Goal: Information Seeking & Learning: Understand process/instructions

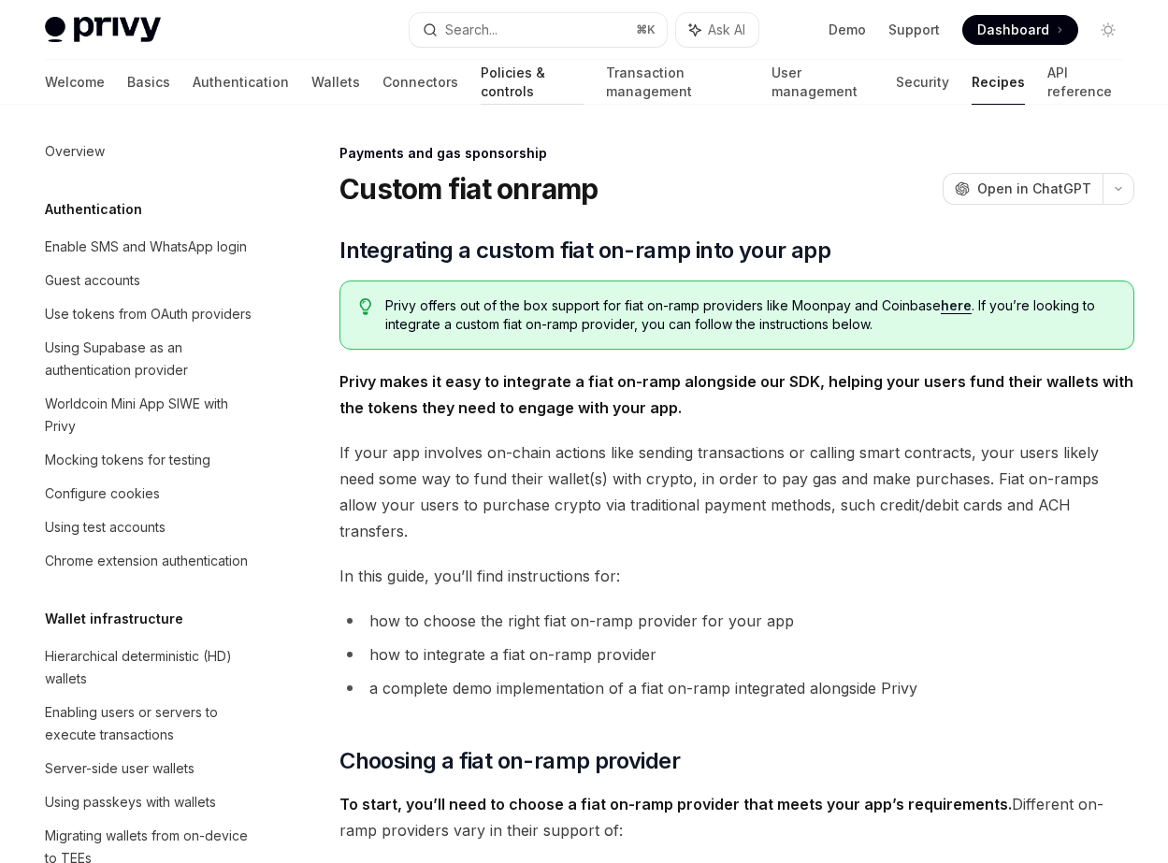
scroll to position [1328, 0]
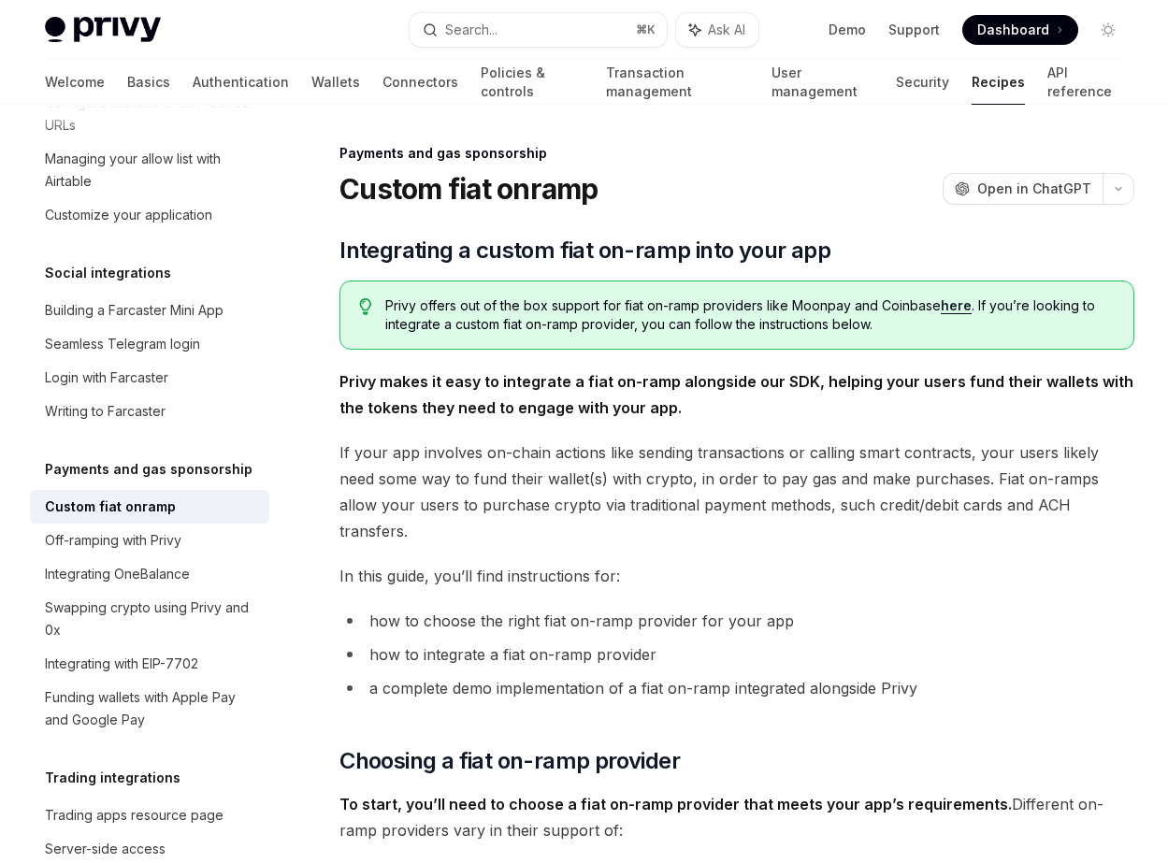
click at [516, 312] on span "Privy offers out of the box support for fiat on-ramp providers like Moonpay and…" at bounding box center [749, 314] width 729 height 37
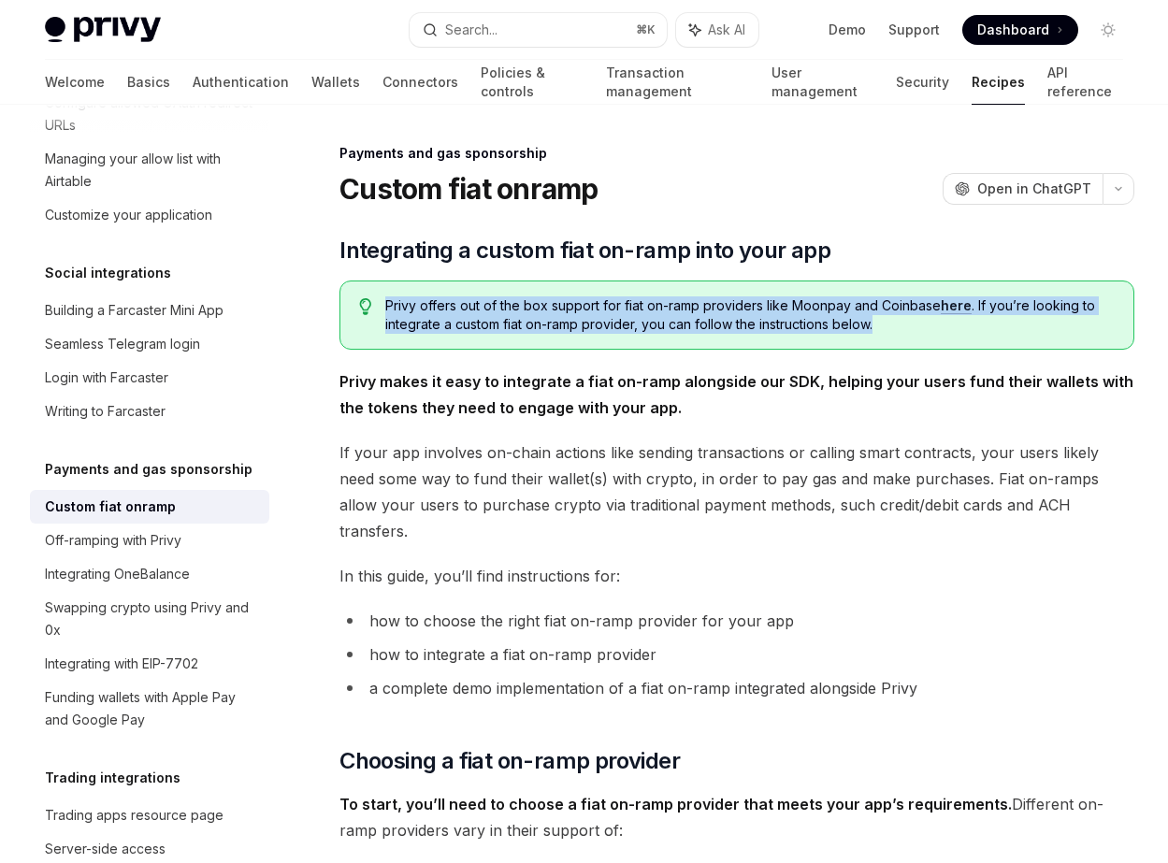
click at [516, 312] on span "Privy offers out of the box support for fiat on-ramp providers like Moonpay and…" at bounding box center [749, 314] width 729 height 37
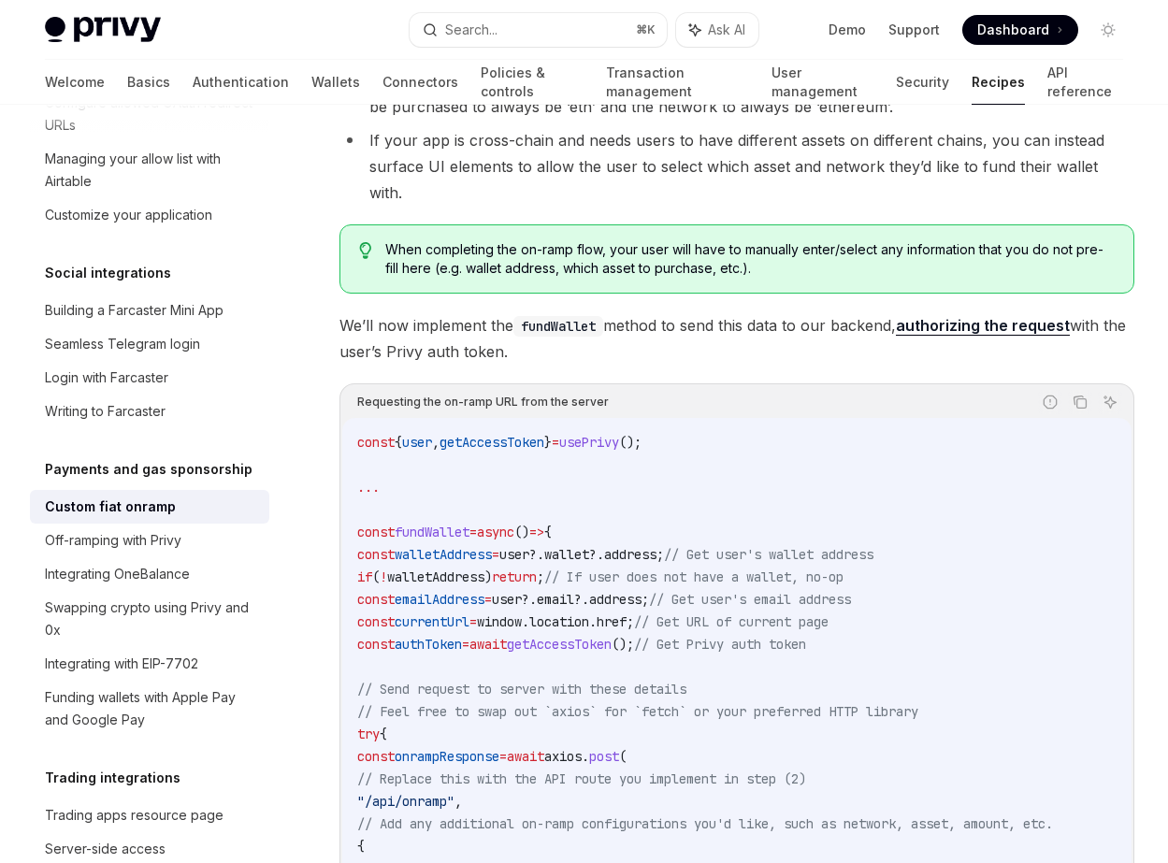
scroll to position [2434, 0]
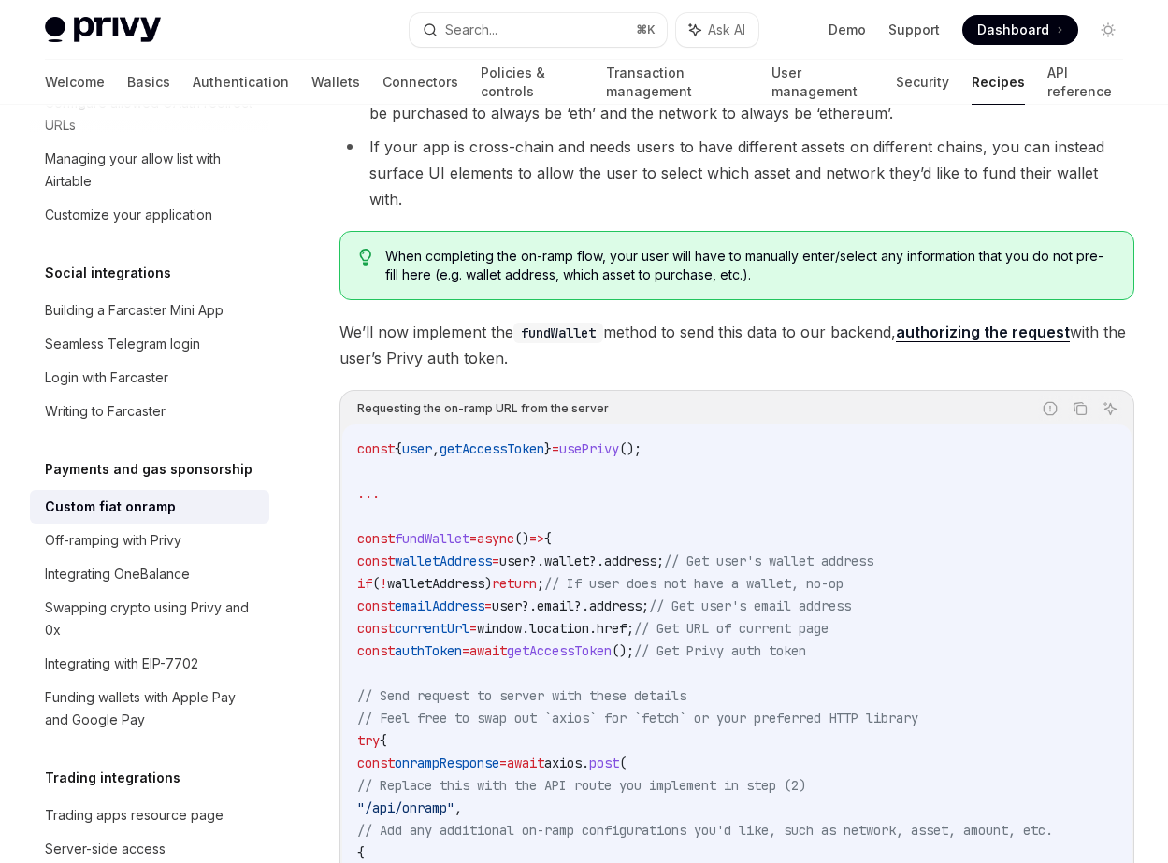
click at [614, 247] on span "When completing the on-ramp flow, your user will have to manually enter/select …" at bounding box center [749, 265] width 729 height 37
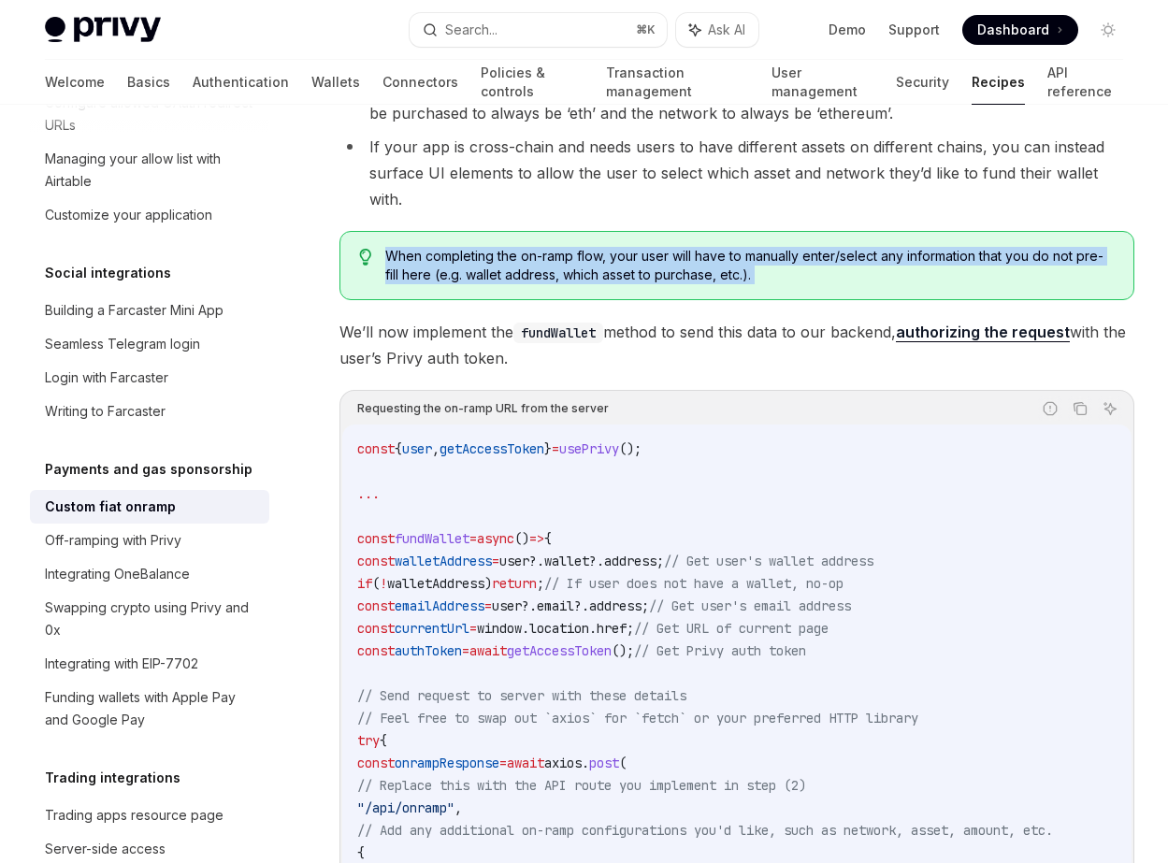
click at [601, 247] on span "When completing the on-ramp flow, your user will have to manually enter/select …" at bounding box center [749, 265] width 729 height 37
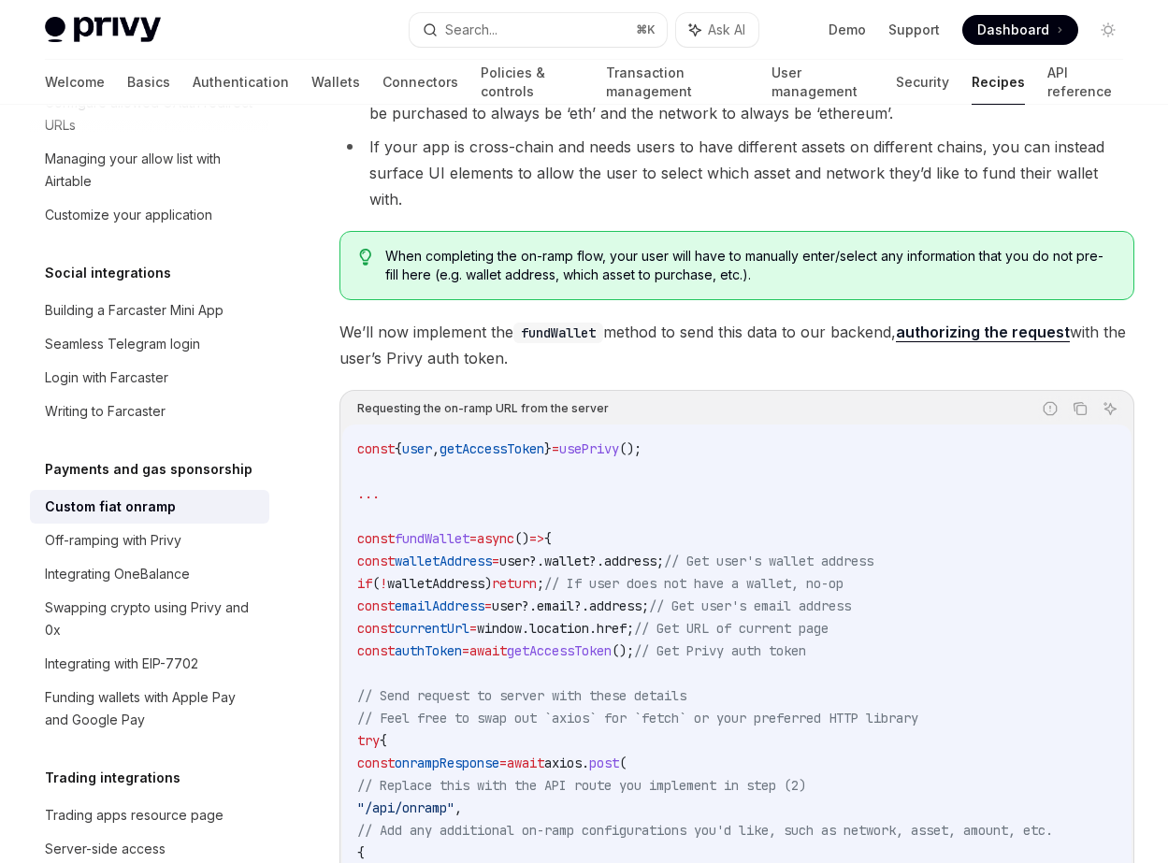
click at [601, 247] on span "When completing the on-ramp flow, your user will have to manually enter/select …" at bounding box center [749, 265] width 729 height 37
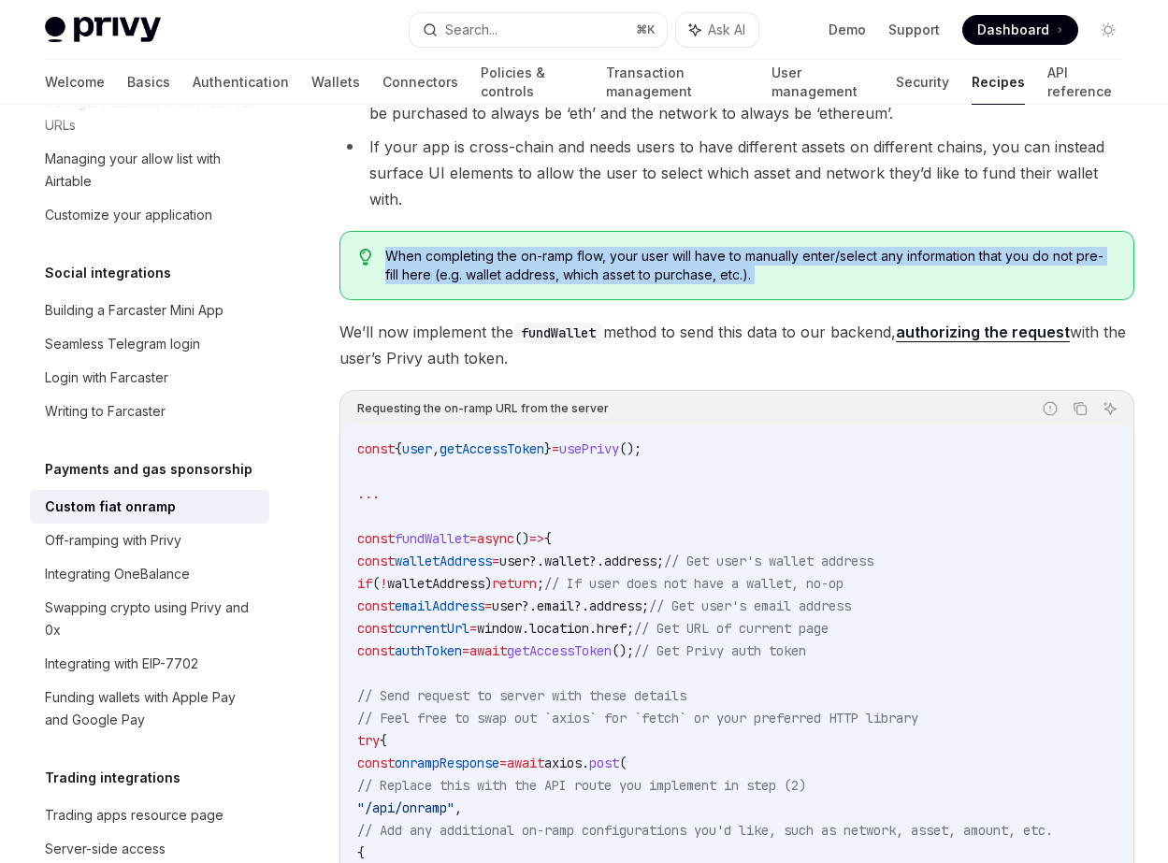
click at [567, 323] on code "fundWallet" at bounding box center [558, 333] width 90 height 21
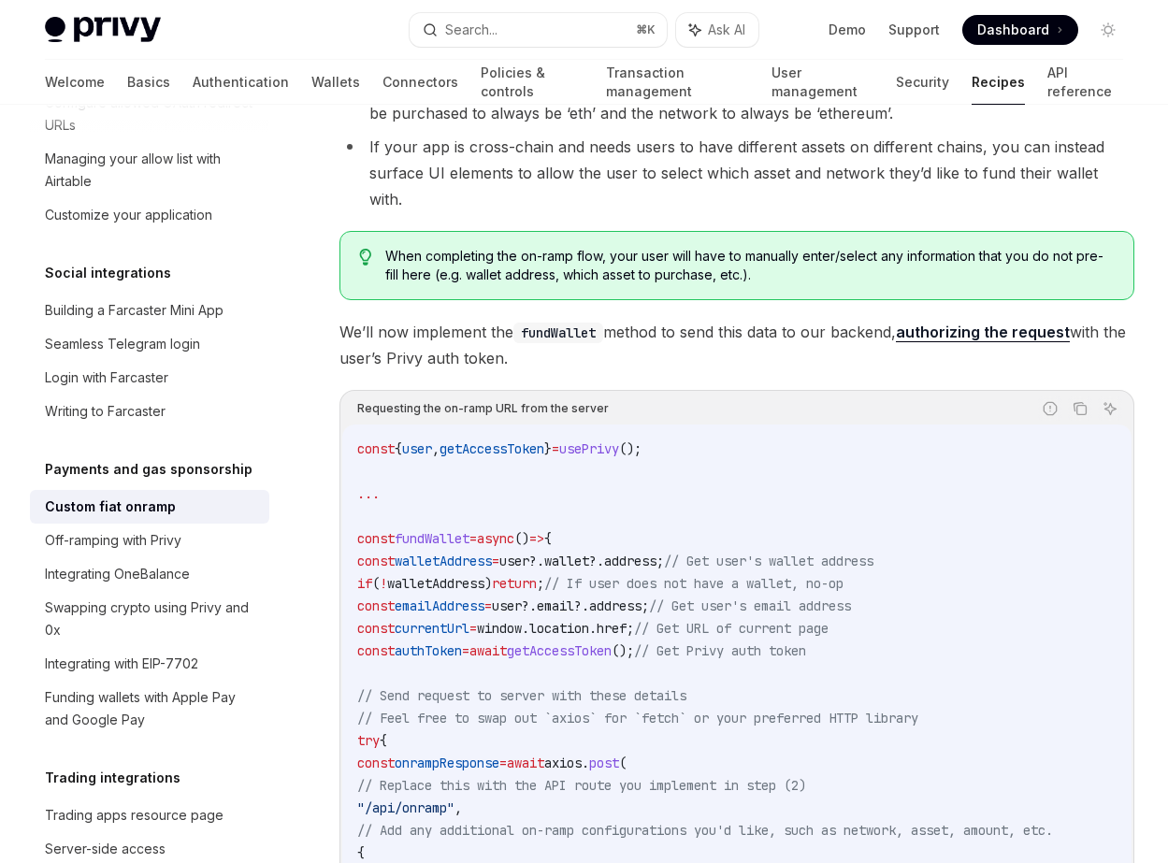
click at [567, 323] on code "fundWallet" at bounding box center [558, 333] width 90 height 21
click at [661, 319] on span "We’ll now implement the fundWallet method to send this data to our backend, aut…" at bounding box center [736, 345] width 795 height 52
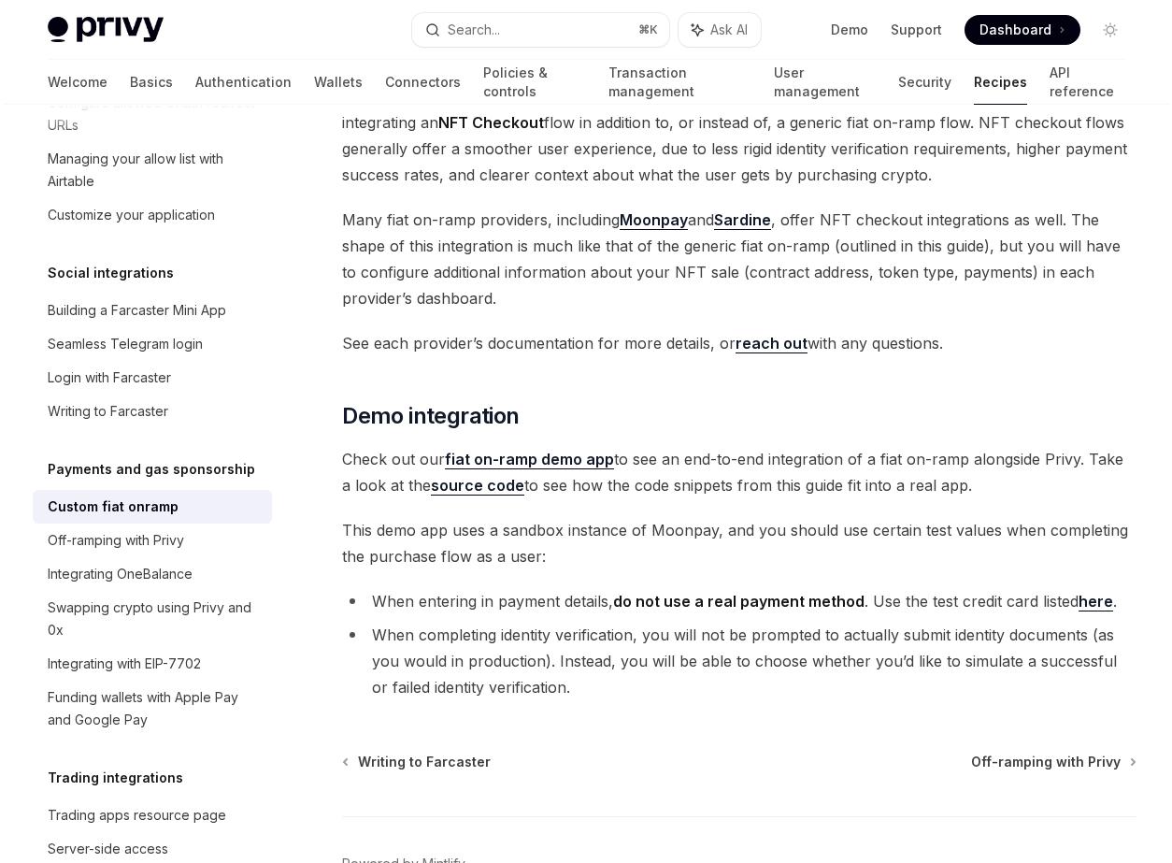
scroll to position [6388, 0]
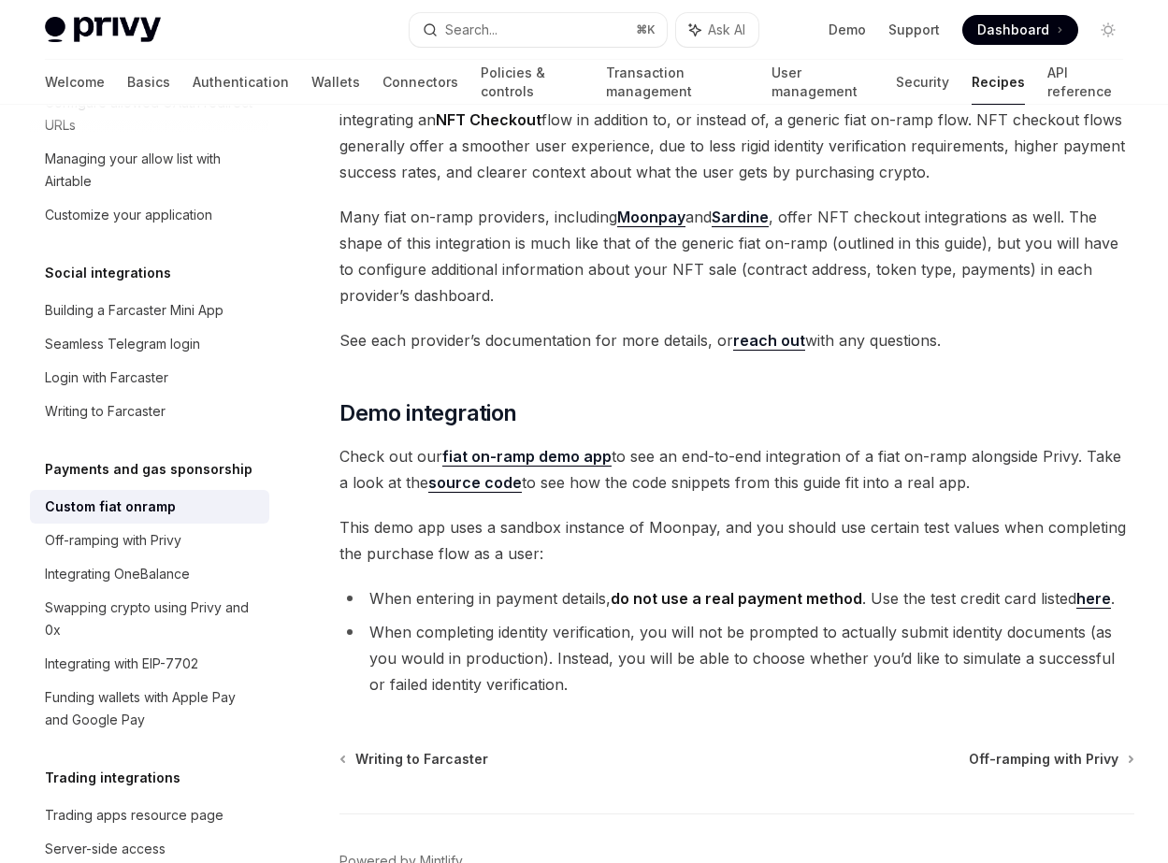
click at [585, 514] on span "This demo app uses a sandbox instance of Moonpay, and you should use certain te…" at bounding box center [736, 540] width 795 height 52
click at [642, 514] on span "This demo app uses a sandbox instance of Moonpay, and you should use certain te…" at bounding box center [736, 540] width 795 height 52
click at [640, 443] on span "Check out our fiat on-ramp demo app to see an end-to-end integration of a fiat …" at bounding box center [736, 469] width 795 height 52
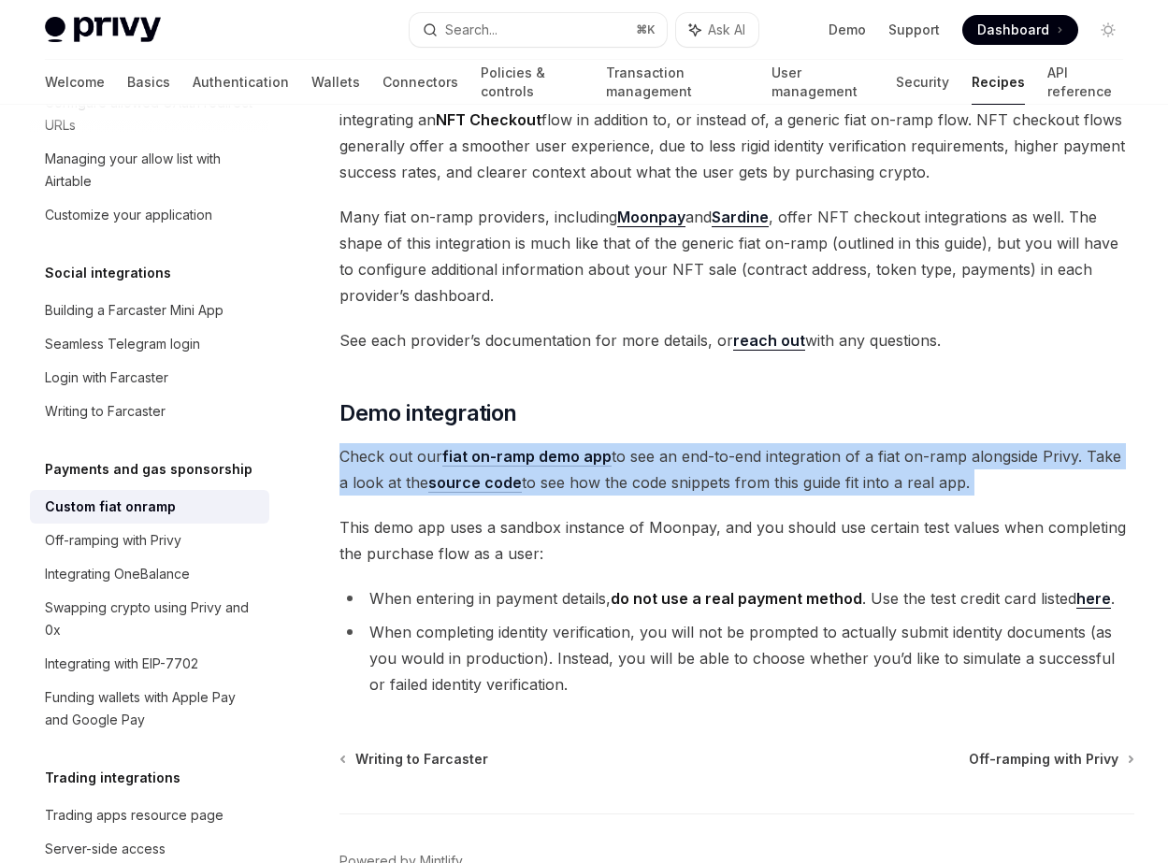
click at [640, 443] on span "Check out our fiat on-ramp demo app to see an end-to-end integration of a fiat …" at bounding box center [736, 469] width 795 height 52
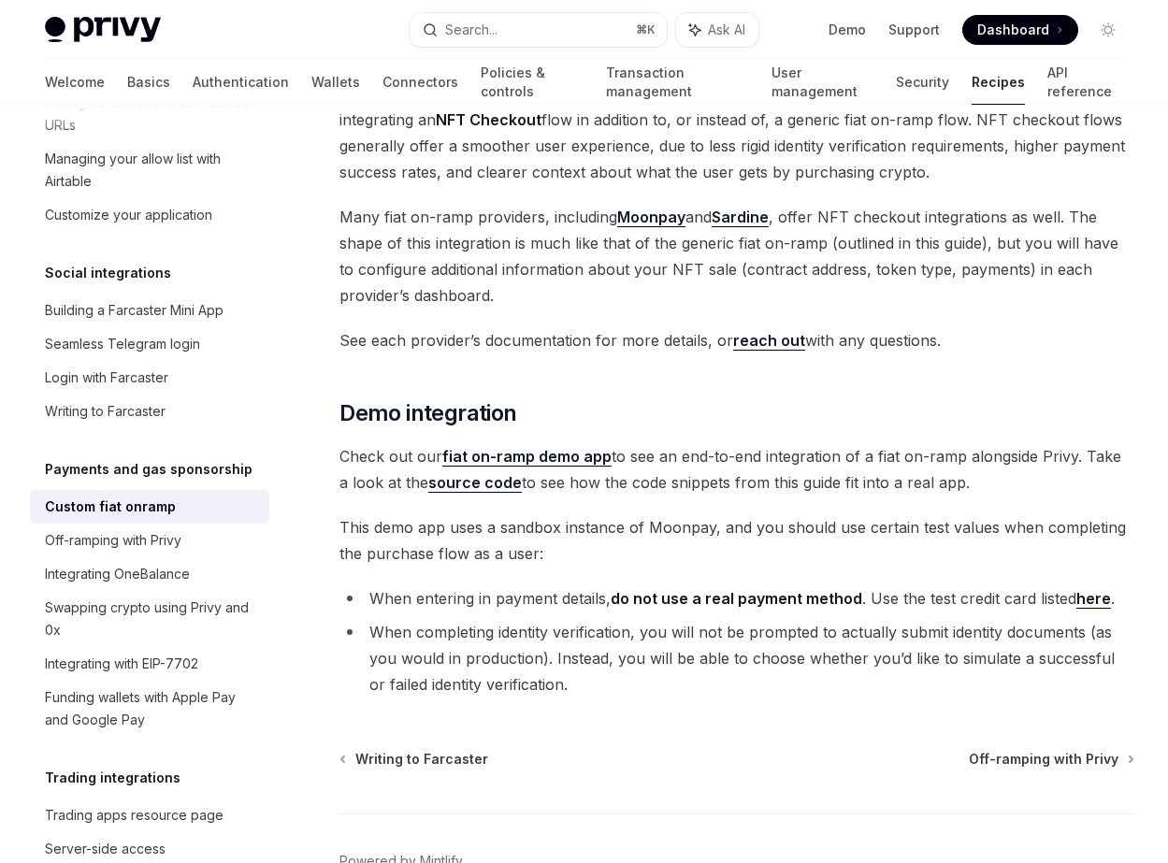
click at [640, 443] on span "Check out our fiat on-ramp demo app to see an end-to-end integration of a fiat …" at bounding box center [736, 469] width 795 height 52
click at [780, 443] on span "Check out our fiat on-ramp demo app to see an end-to-end integration of a fiat …" at bounding box center [736, 469] width 795 height 52
click at [933, 443] on span "Check out our fiat on-ramp demo app to see an end-to-end integration of a fiat …" at bounding box center [736, 469] width 795 height 52
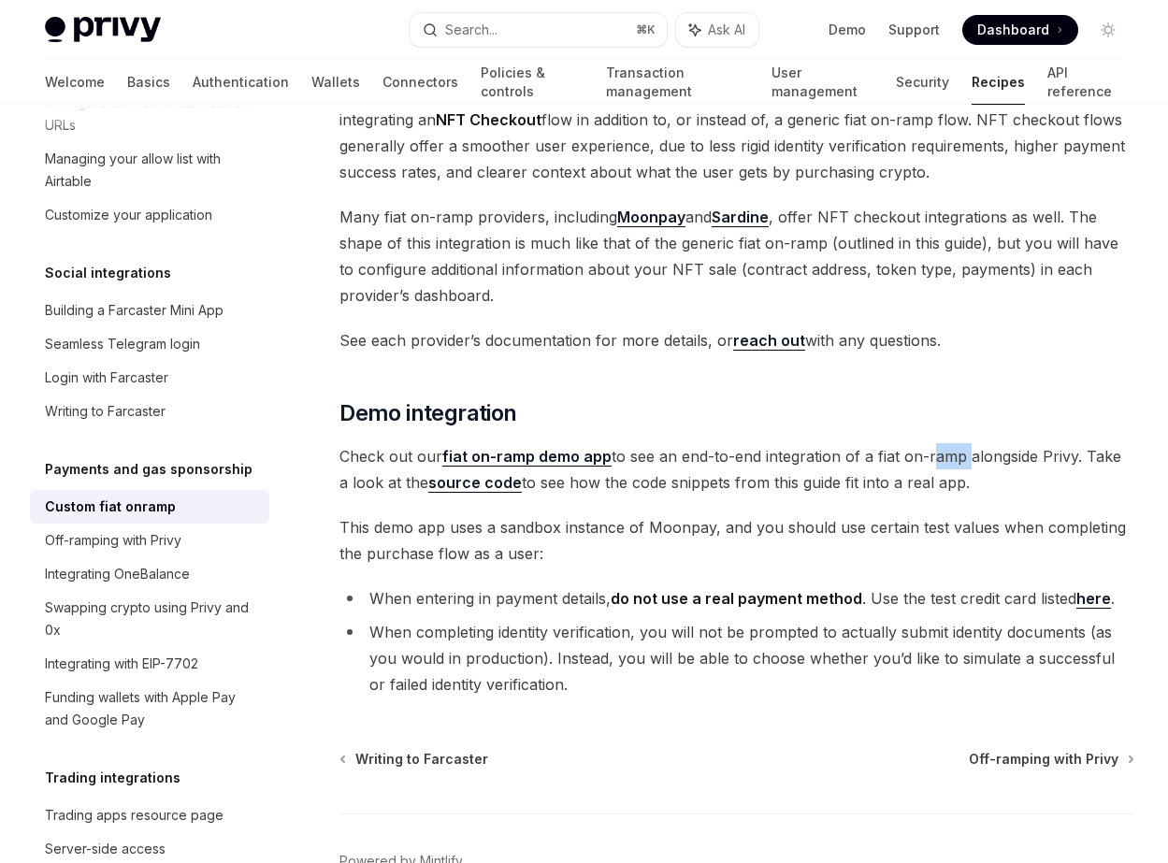
click at [969, 443] on span "Check out our fiat on-ramp demo app to see an end-to-end integration of a fiat …" at bounding box center [736, 469] width 795 height 52
click at [907, 443] on span "Check out our fiat on-ramp demo app to see an end-to-end integration of a fiat …" at bounding box center [736, 469] width 795 height 52
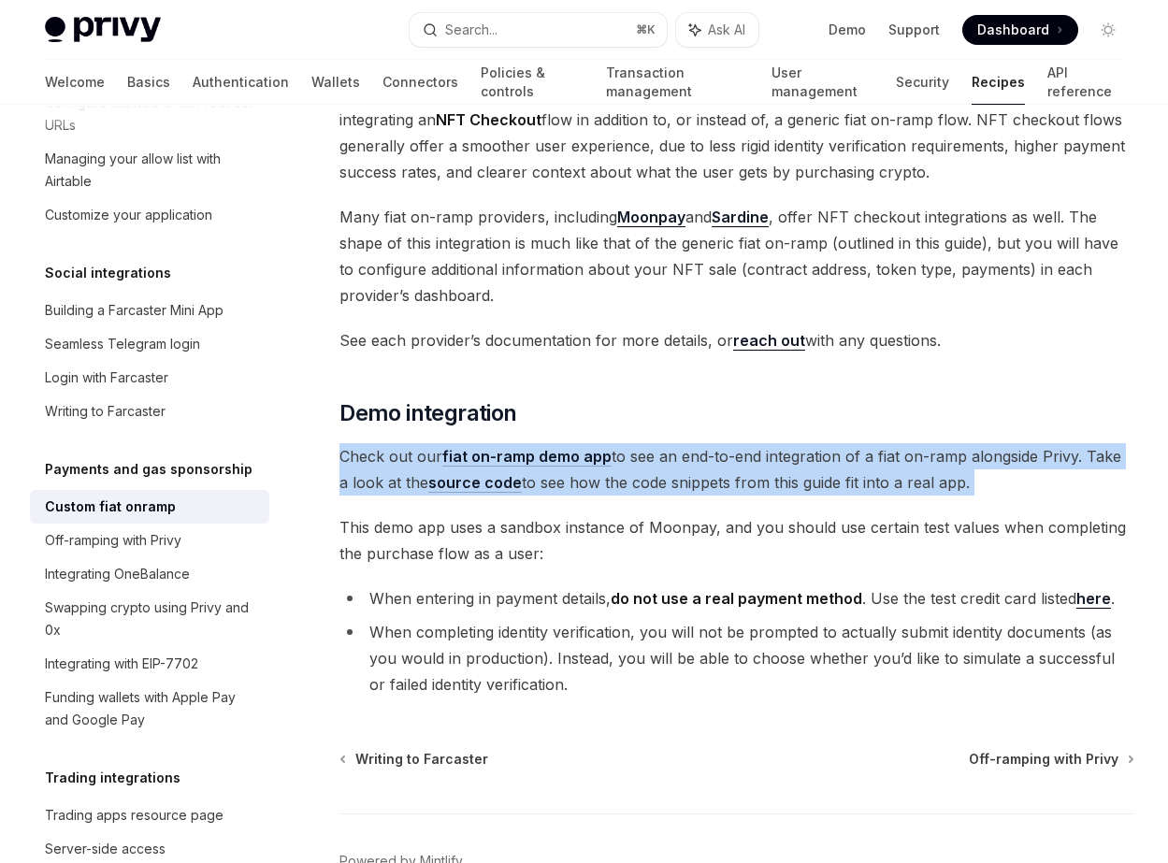
click at [907, 443] on span "Check out our fiat on-ramp demo app to see an end-to-end integration of a fiat …" at bounding box center [736, 469] width 795 height 52
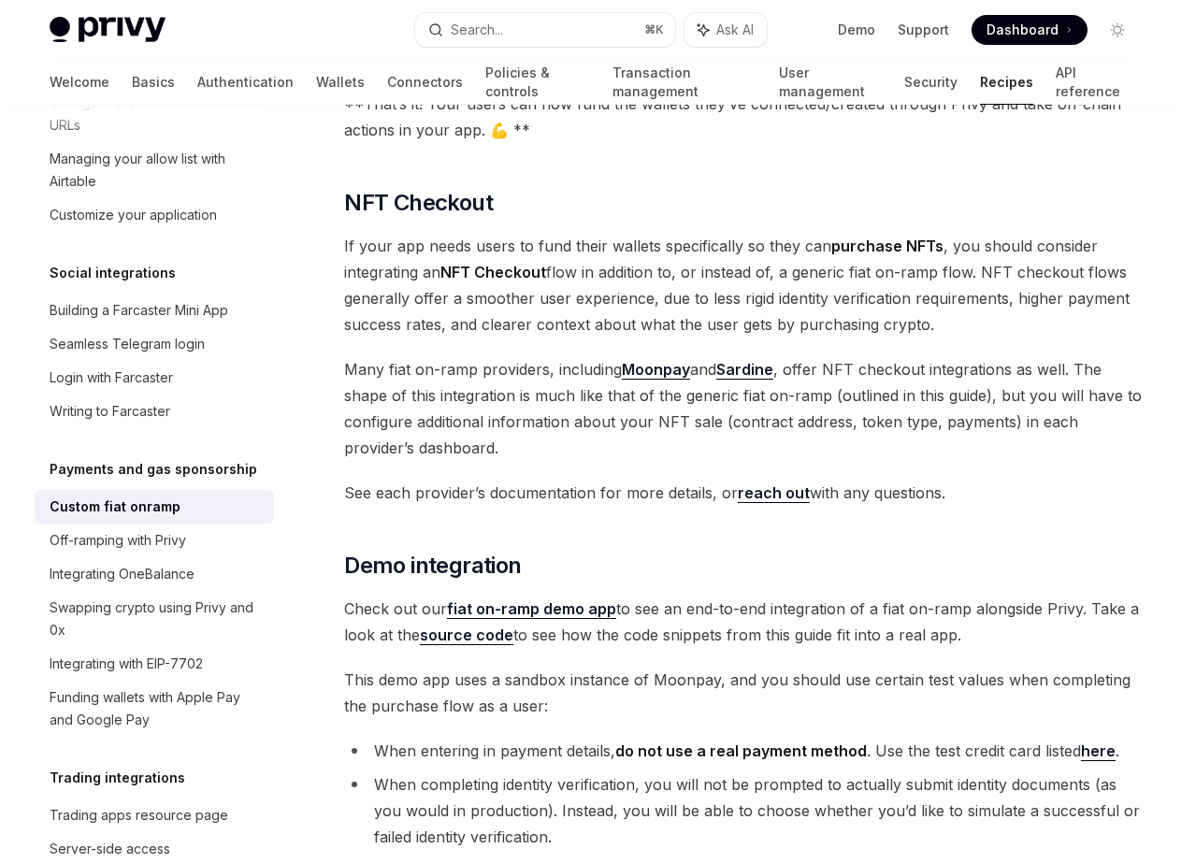
scroll to position [6180, 0]
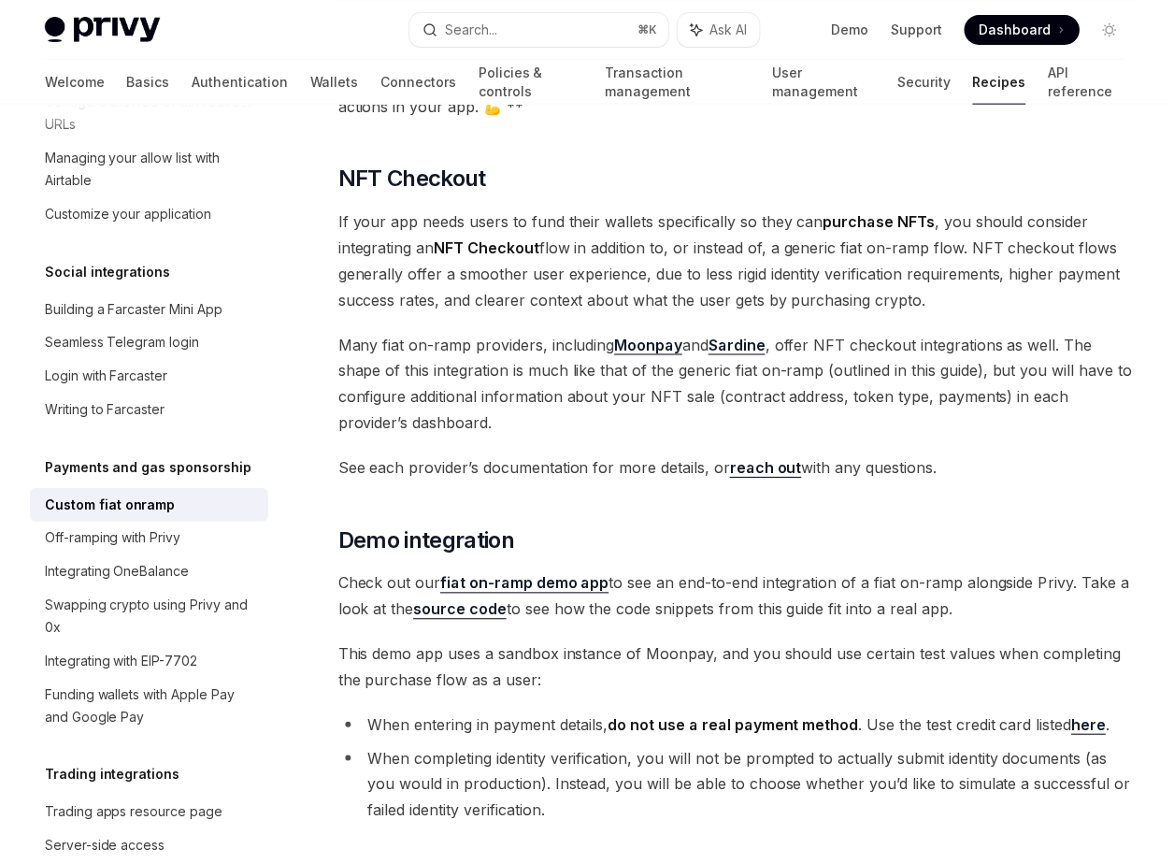
type textarea "*"
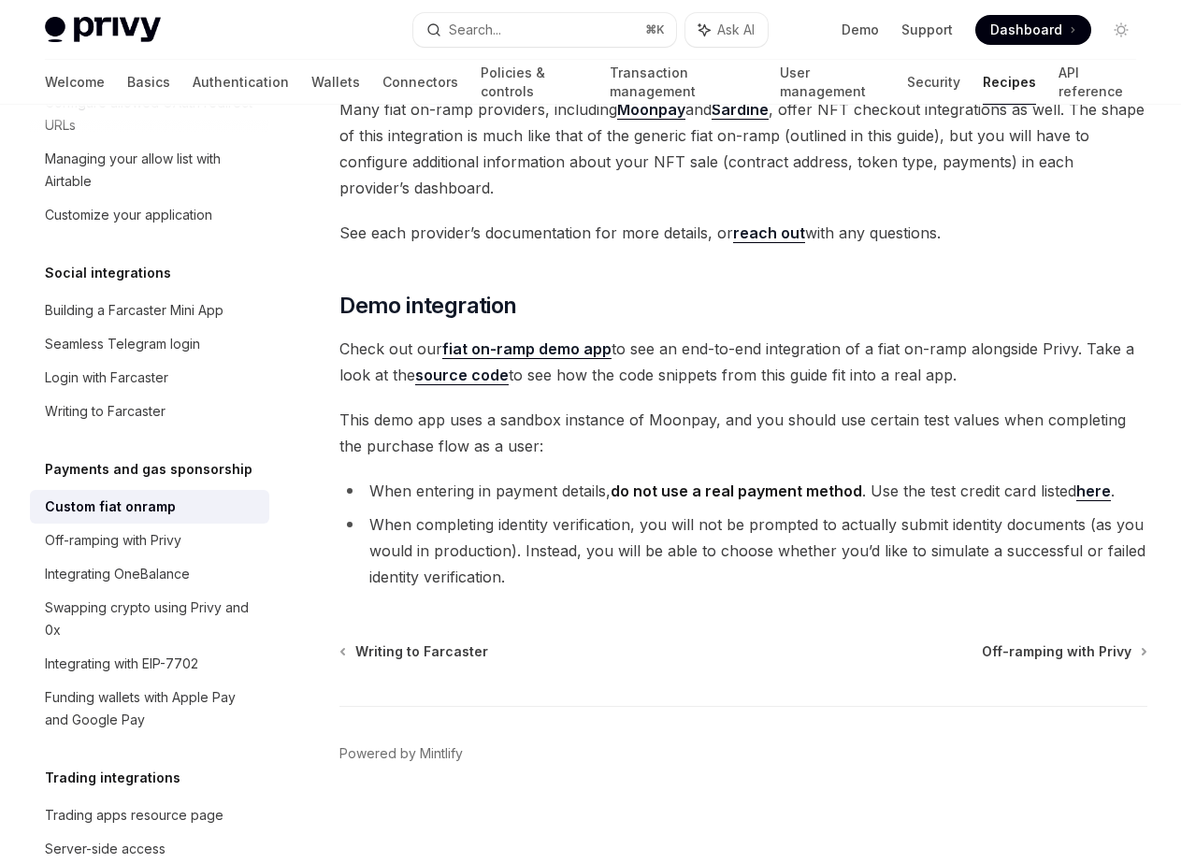
scroll to position [6377, 0]
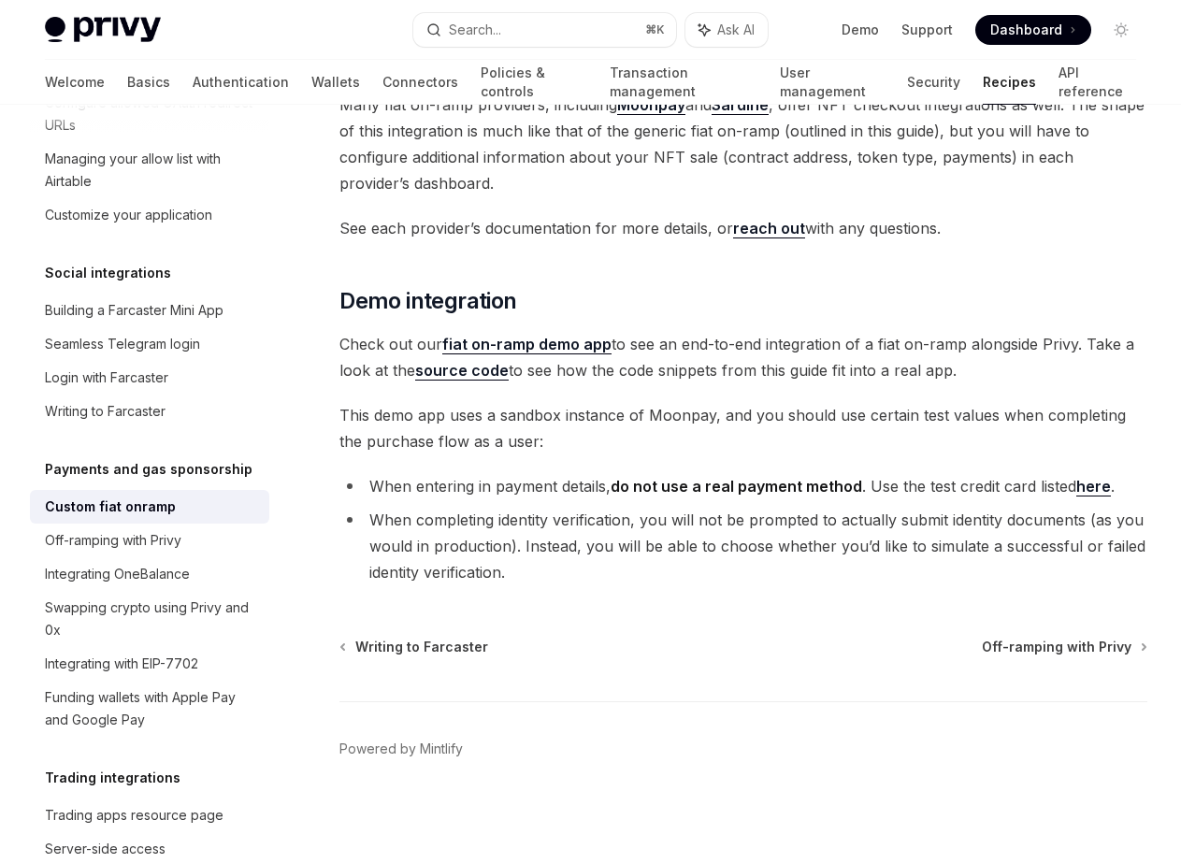
click at [552, 347] on link "fiat on-ramp demo app" at bounding box center [526, 345] width 169 height 20
